Goal: Use online tool/utility: Utilize a website feature to perform a specific function

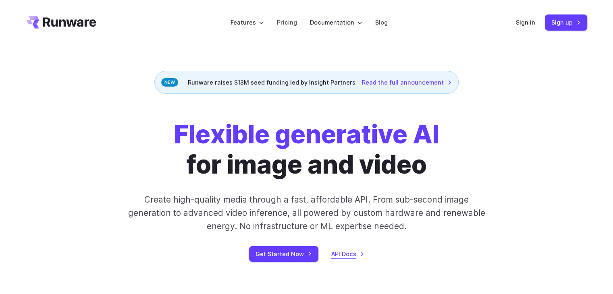
click at [348, 255] on link "API Docs" at bounding box center [347, 253] width 33 height 9
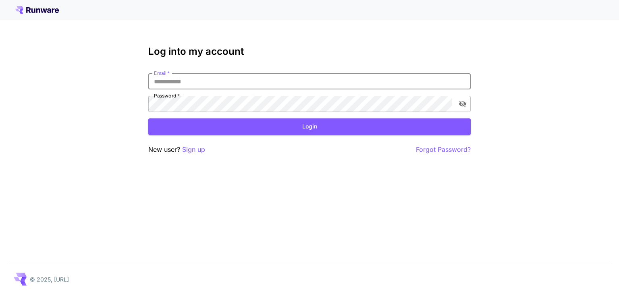
click at [241, 77] on input "Email   *" at bounding box center [309, 81] width 322 height 16
type input "**********"
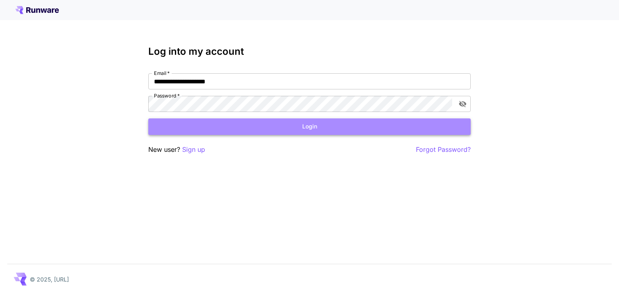
click at [310, 128] on button "Login" at bounding box center [309, 126] width 322 height 17
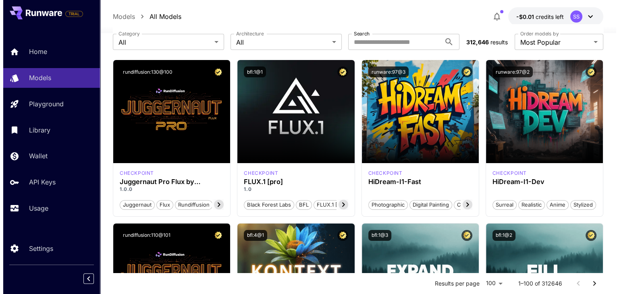
scroll to position [41, 0]
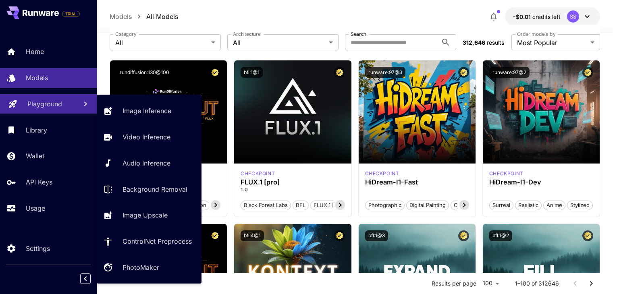
click at [35, 104] on p "Playground" at bounding box center [44, 104] width 35 height 10
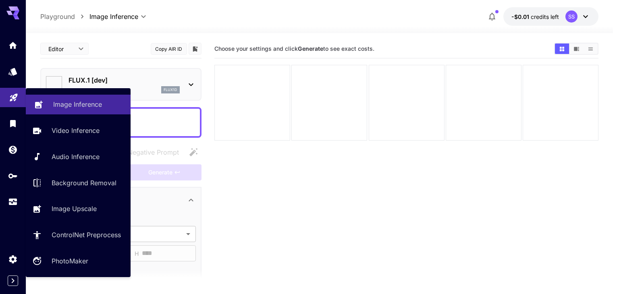
type input "**********"
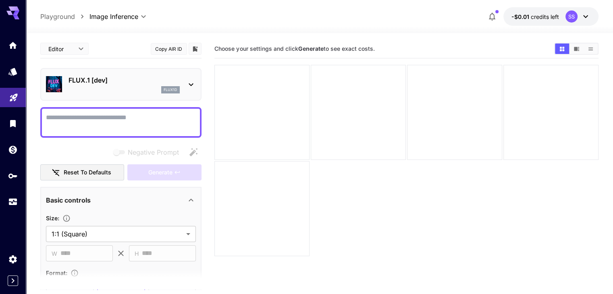
click at [114, 78] on p "FLUX.1 [dev]" at bounding box center [124, 80] width 111 height 10
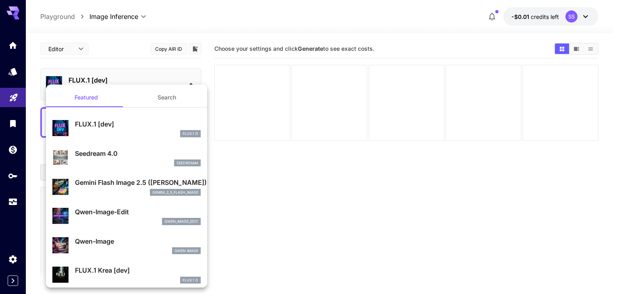
click at [6, 75] on div at bounding box center [309, 147] width 619 height 294
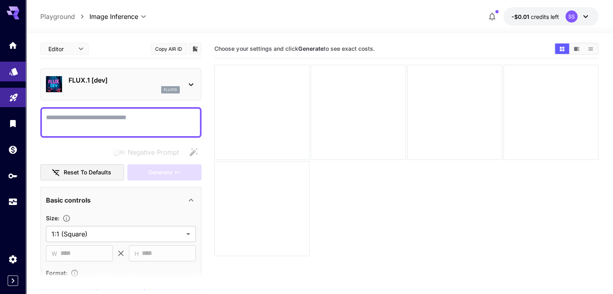
click at [8, 73] on link at bounding box center [13, 72] width 26 height 20
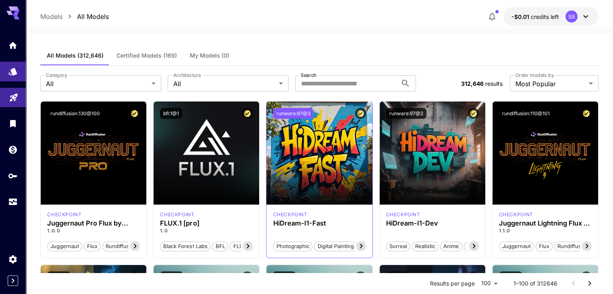
drag, startPoint x: 309, startPoint y: 113, endPoint x: 276, endPoint y: 113, distance: 33.9
click at [276, 113] on button "runware:97@3" at bounding box center [293, 113] width 40 height 11
click at [276, 113] on button "Copied!" at bounding box center [285, 113] width 24 height 11
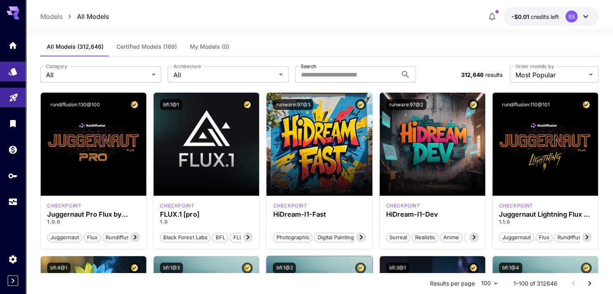
scroll to position [8, 0]
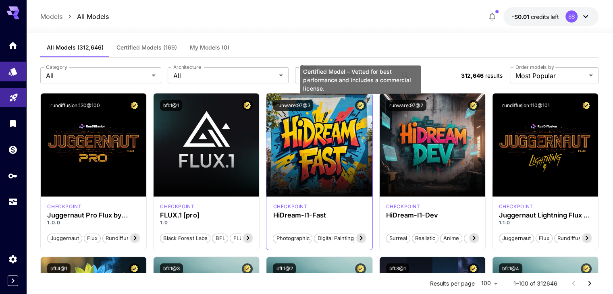
click at [360, 104] on icon "Certified Model – Vetted for best performance and includes a commercial license." at bounding box center [361, 105] width 8 height 7
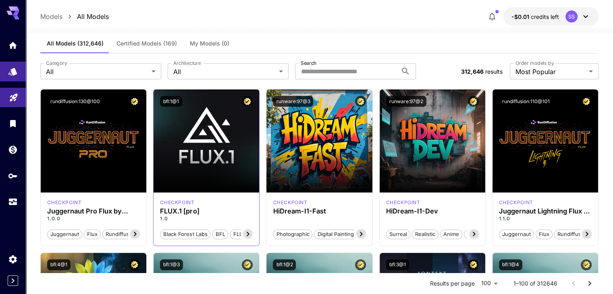
scroll to position [0, 0]
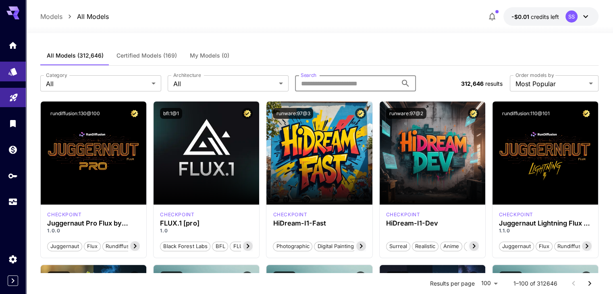
click at [345, 82] on input "Search" at bounding box center [346, 83] width 102 height 16
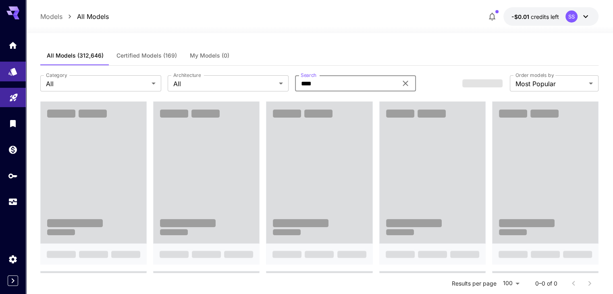
type input "****"
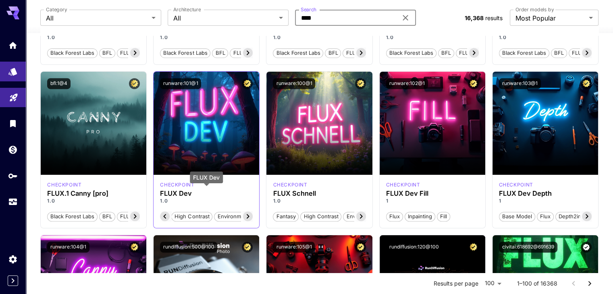
scroll to position [356, 0]
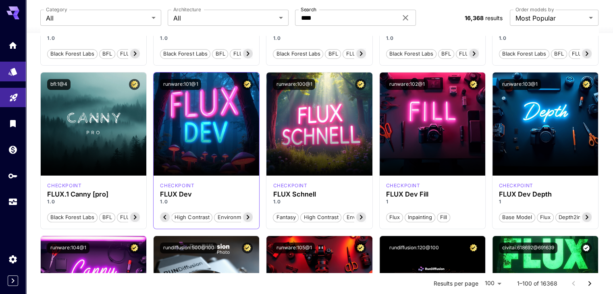
click at [250, 216] on icon at bounding box center [248, 217] width 10 height 10
click at [249, 215] on icon at bounding box center [248, 217] width 10 height 10
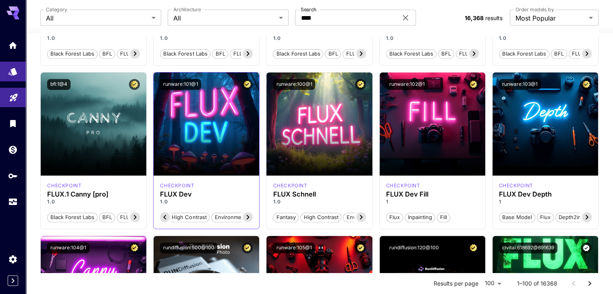
scroll to position [0, 25]
click at [249, 215] on section "Fantasy High Contrast Environment" at bounding box center [206, 217] width 93 height 10
click at [249, 215] on icon at bounding box center [248, 217] width 10 height 10
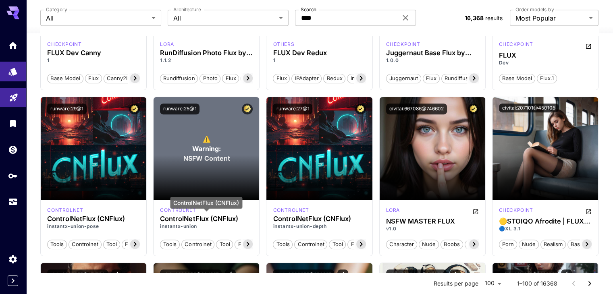
scroll to position [662, 0]
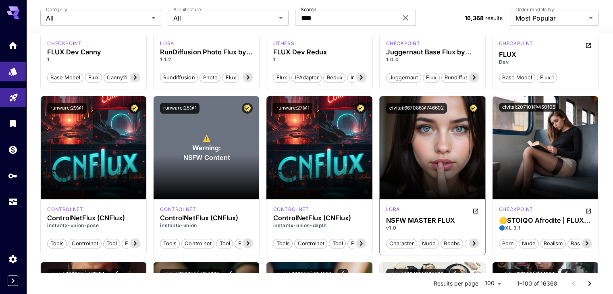
click at [473, 239] on icon at bounding box center [474, 244] width 10 height 10
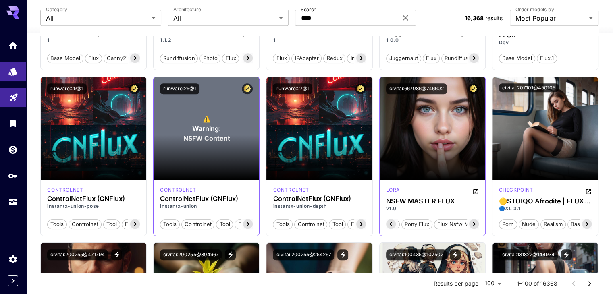
scroll to position [683, 0]
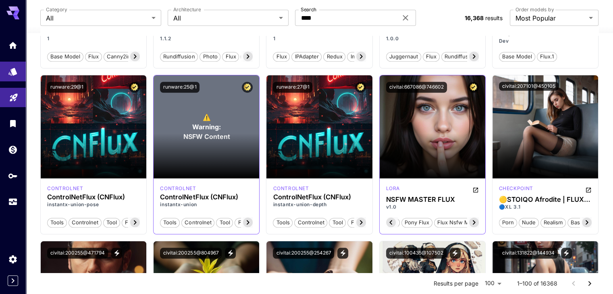
click at [247, 218] on icon at bounding box center [248, 223] width 10 height 10
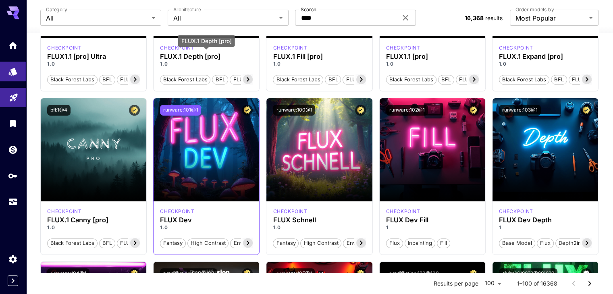
scroll to position [332, 0]
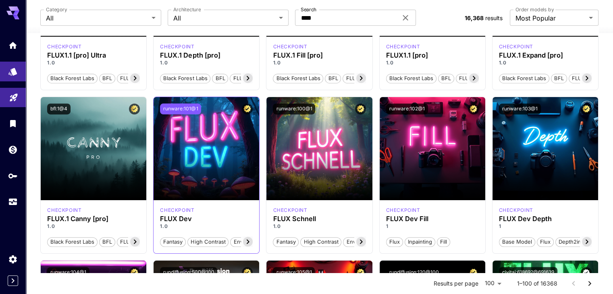
click at [177, 107] on button "runware:101@1" at bounding box center [180, 109] width 41 height 11
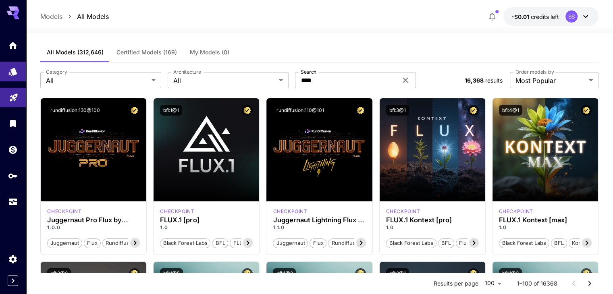
scroll to position [0, 0]
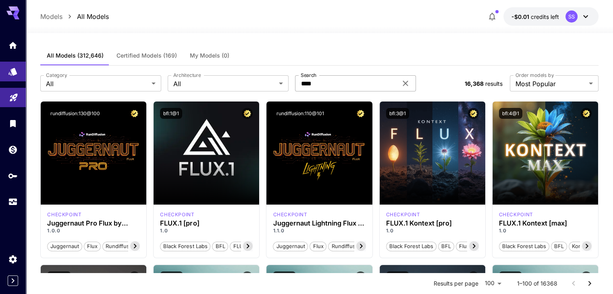
click at [408, 81] on icon at bounding box center [406, 84] width 10 height 10
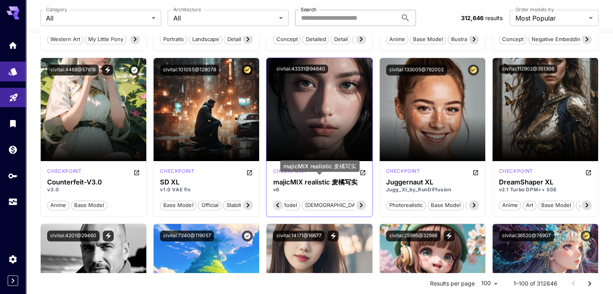
scroll to position [1195, 0]
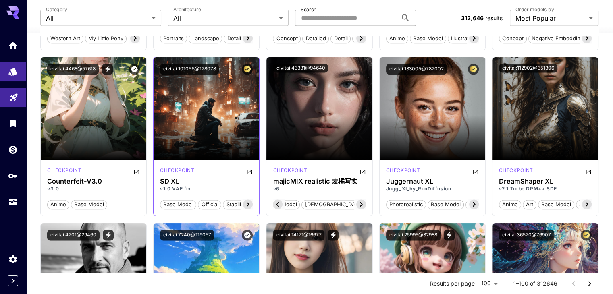
click at [250, 204] on icon at bounding box center [248, 204] width 10 height 10
click at [247, 202] on icon at bounding box center [248, 204] width 3 height 4
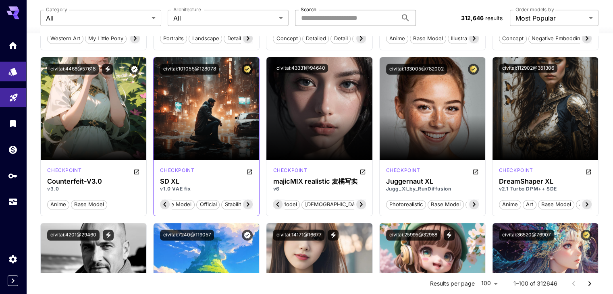
click at [247, 202] on icon at bounding box center [248, 204] width 3 height 4
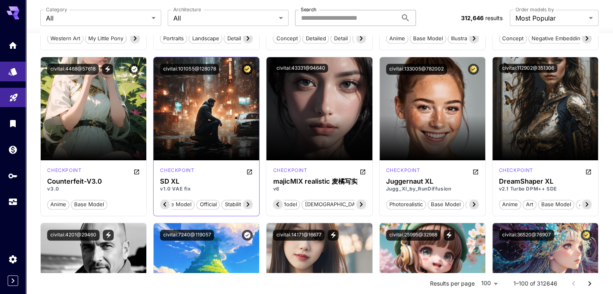
click at [247, 202] on icon at bounding box center [248, 204] width 3 height 4
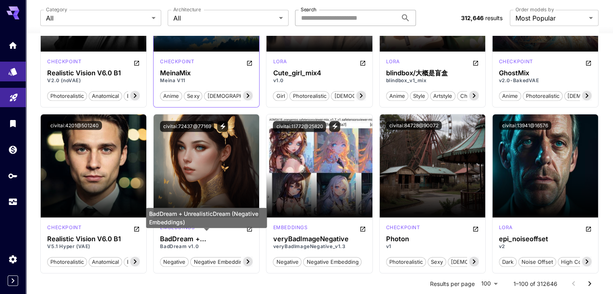
scroll to position [1470, 0]
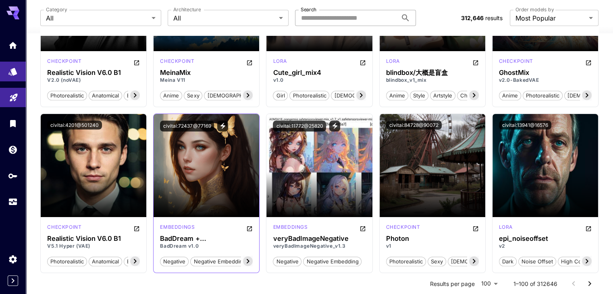
click at [249, 261] on icon at bounding box center [248, 261] width 10 height 10
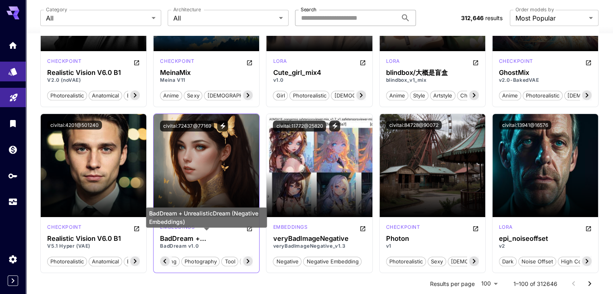
click at [251, 228] on div "BadDream + UnrealisticDream (Negative Embeddings)" at bounding box center [206, 221] width 121 height 26
click at [215, 235] on h3 "BadDream + UnrealisticDream (Negative Embeddings)" at bounding box center [206, 239] width 93 height 8
click at [182, 239] on h3 "BadDream + UnrealisticDream (Negative Embeddings)" at bounding box center [206, 239] width 93 height 8
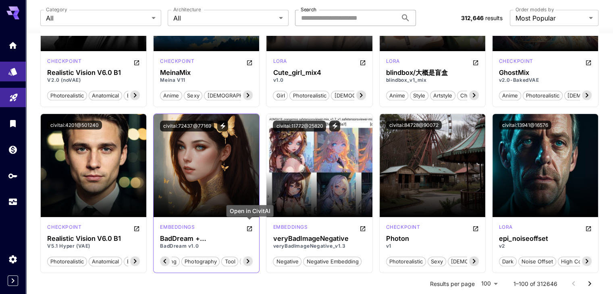
click at [250, 226] on icon "Open in CivitAI" at bounding box center [249, 229] width 6 height 6
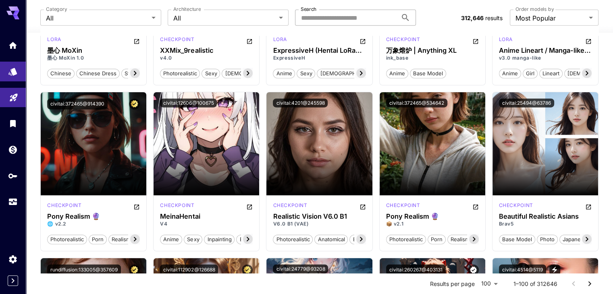
scroll to position [1995, 0]
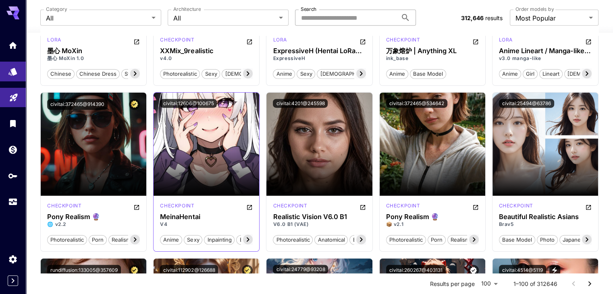
click at [246, 239] on icon at bounding box center [248, 240] width 10 height 10
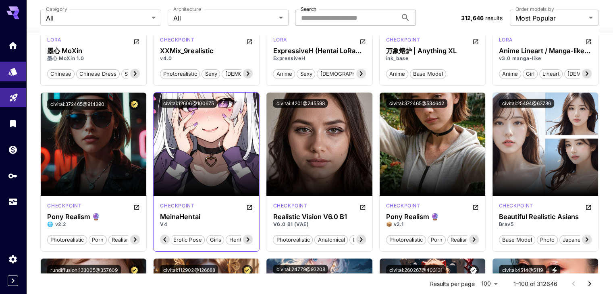
scroll to position [0, 212]
click at [246, 239] on icon at bounding box center [248, 240] width 10 height 10
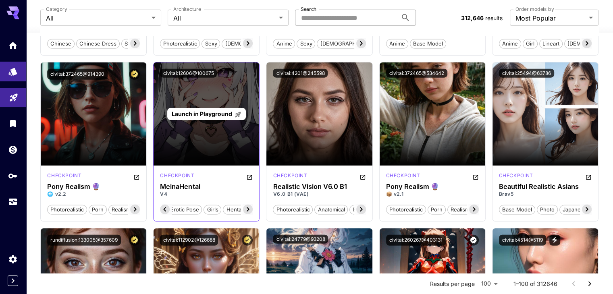
scroll to position [2033, 0]
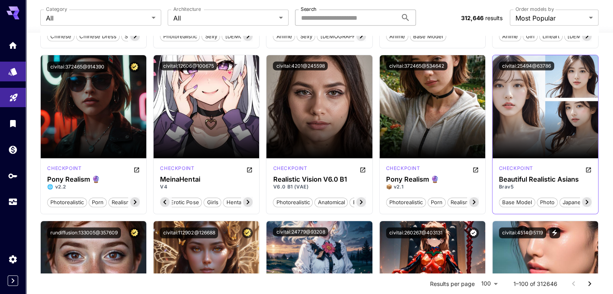
click at [586, 200] on icon at bounding box center [587, 202] width 10 height 10
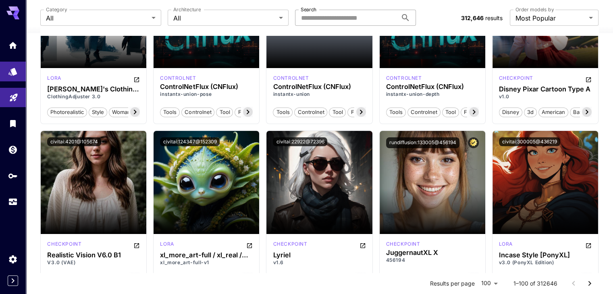
scroll to position [3167, 0]
